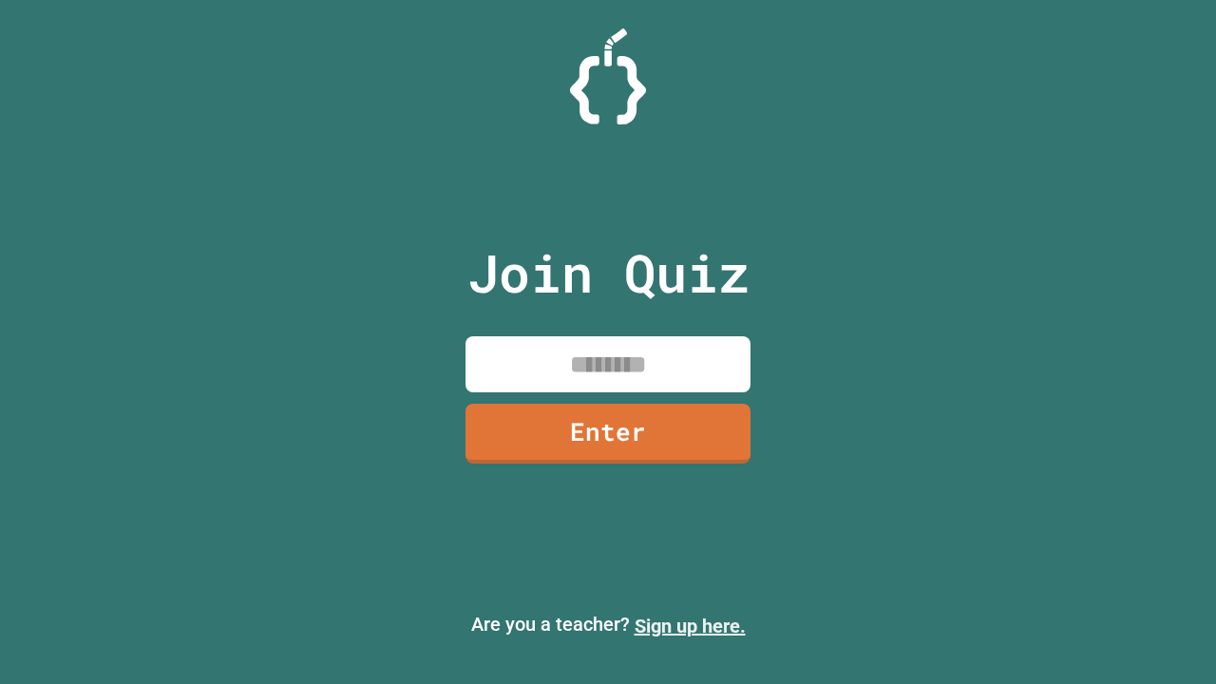
click at [690, 626] on link "Sign up here." at bounding box center [690, 626] width 111 height 23
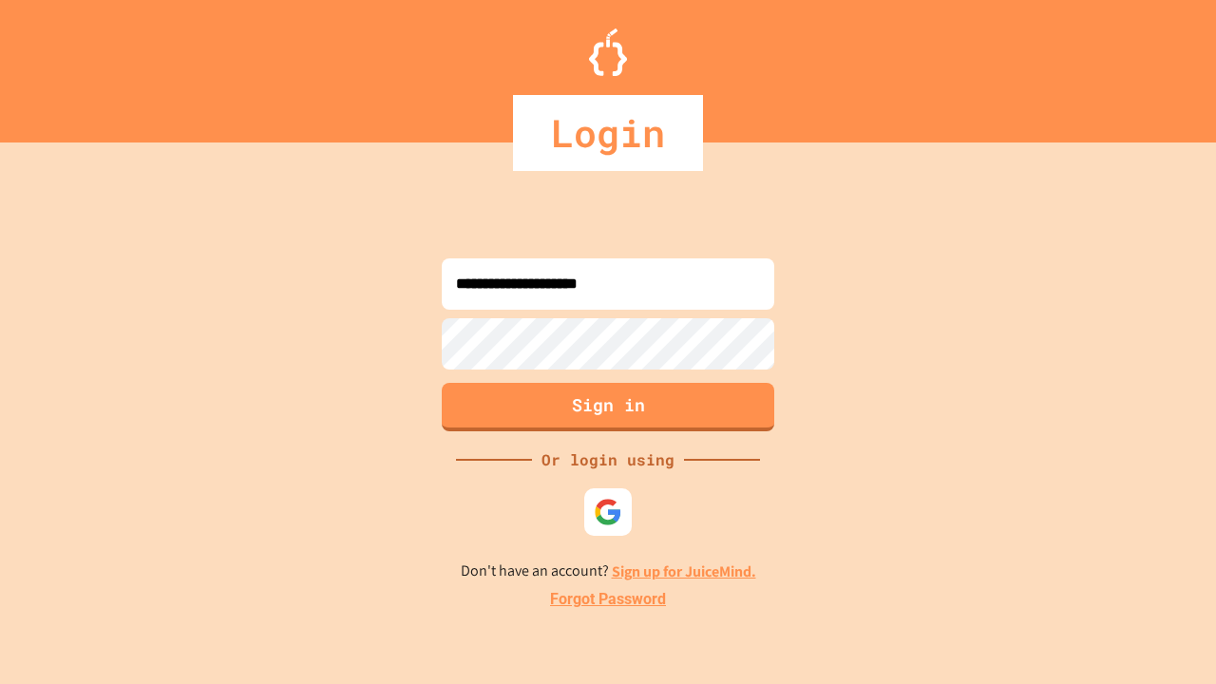
type input "**********"
